Goal: Task Accomplishment & Management: Manage account settings

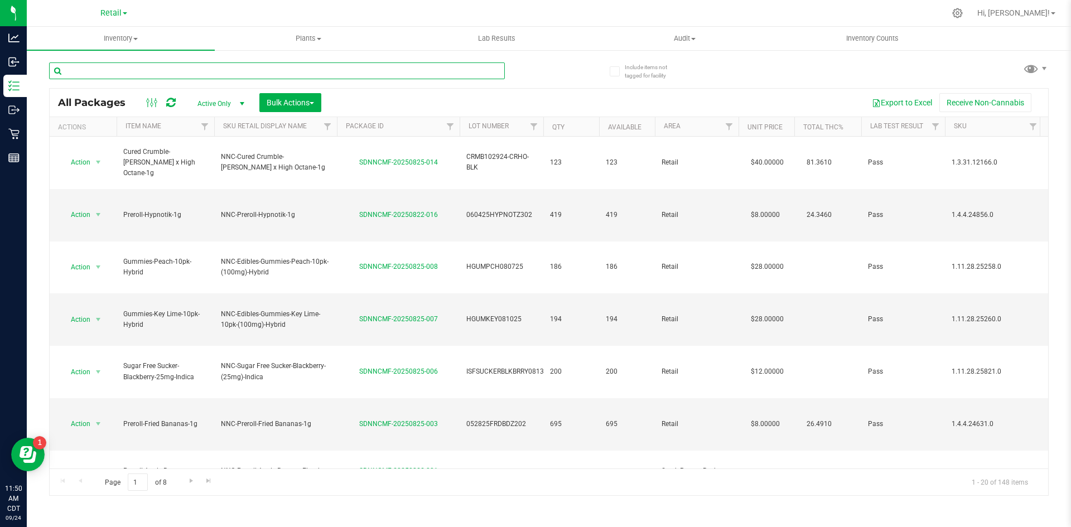
click at [313, 74] on input "text" at bounding box center [277, 70] width 456 height 17
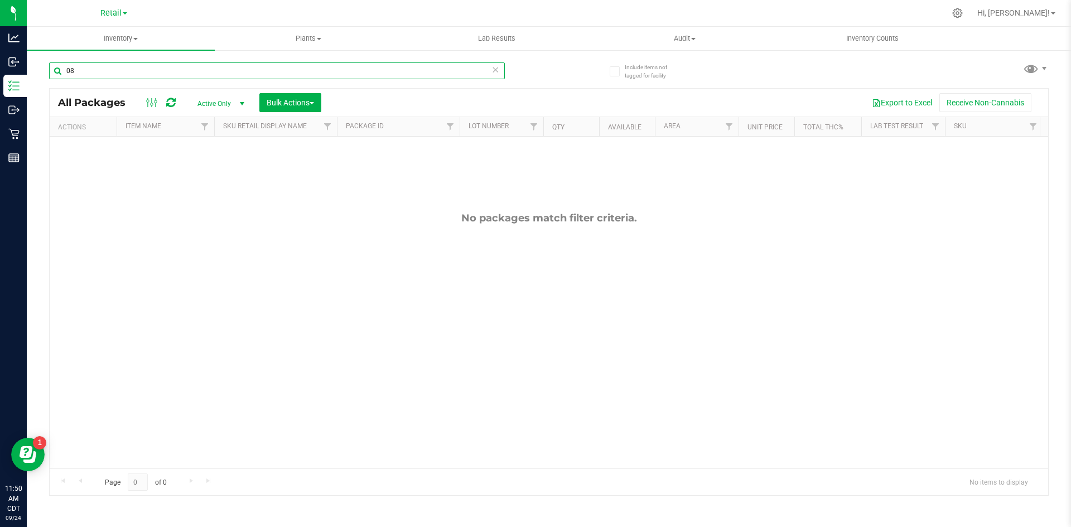
type input "0"
type input "b"
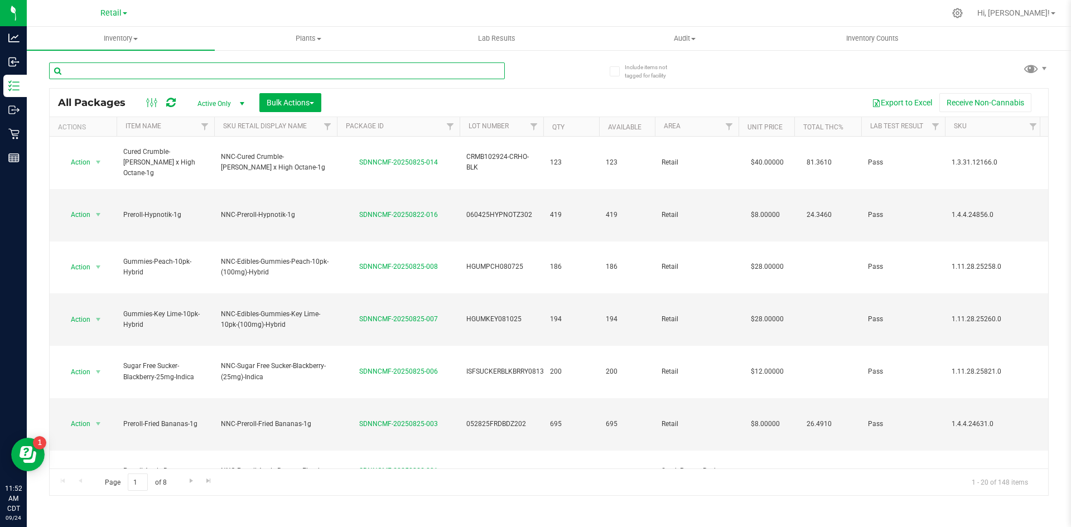
click at [293, 72] on input "text" at bounding box center [277, 70] width 456 height 17
click at [1033, 15] on span "Hi, [PERSON_NAME]!" at bounding box center [1013, 12] width 73 height 9
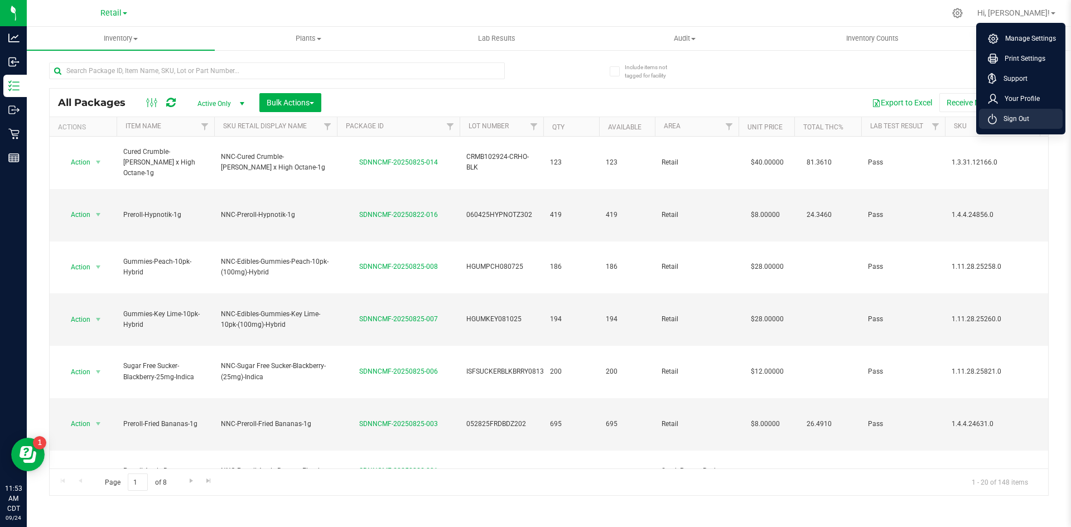
click at [1017, 119] on span "Sign Out" at bounding box center [1013, 118] width 32 height 11
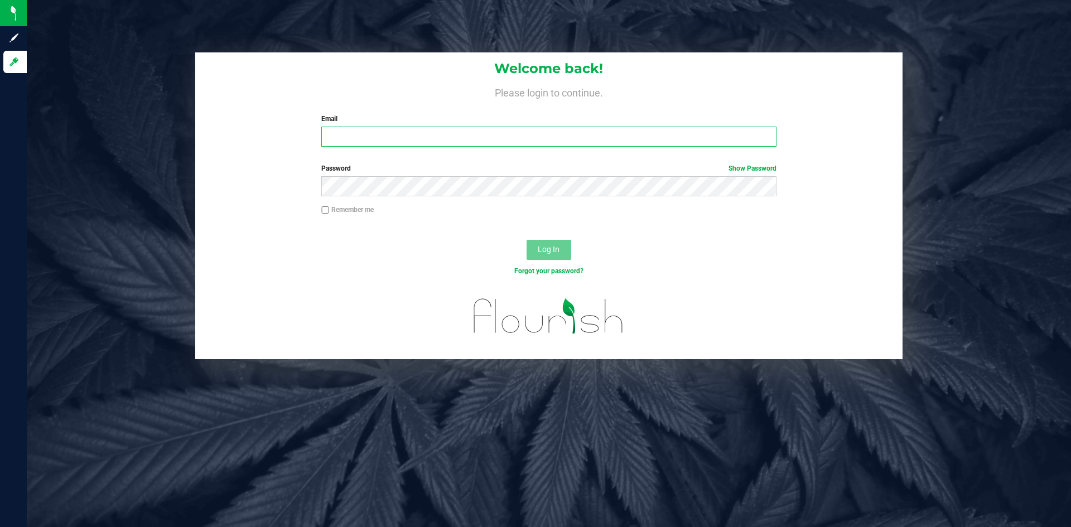
click at [358, 132] on input "Email" at bounding box center [548, 137] width 455 height 20
type input "[PERSON_NAME][EMAIL_ADDRESS][PERSON_NAME][DOMAIN_NAME]"
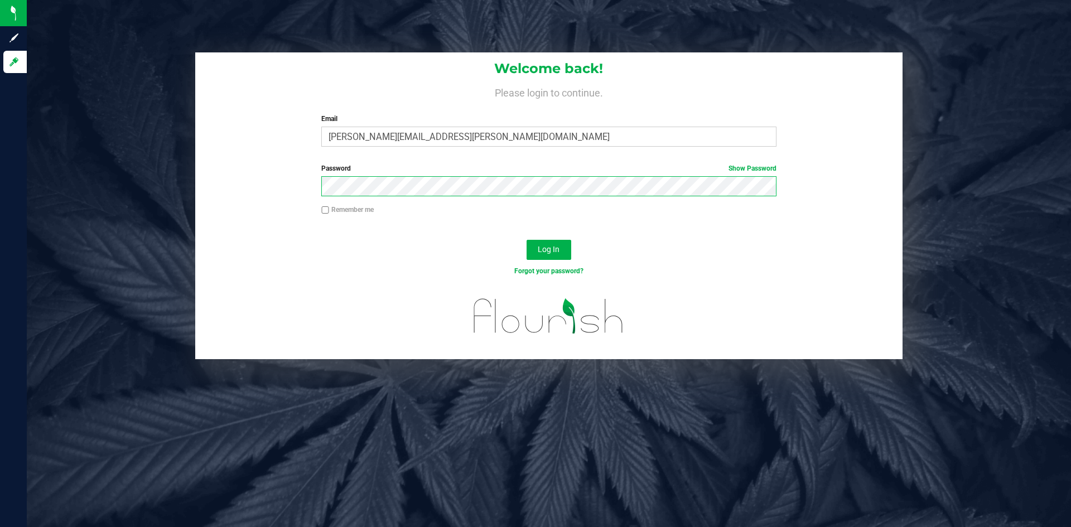
click at [527, 240] on button "Log In" at bounding box center [549, 250] width 45 height 20
